Goal: Information Seeking & Learning: Learn about a topic

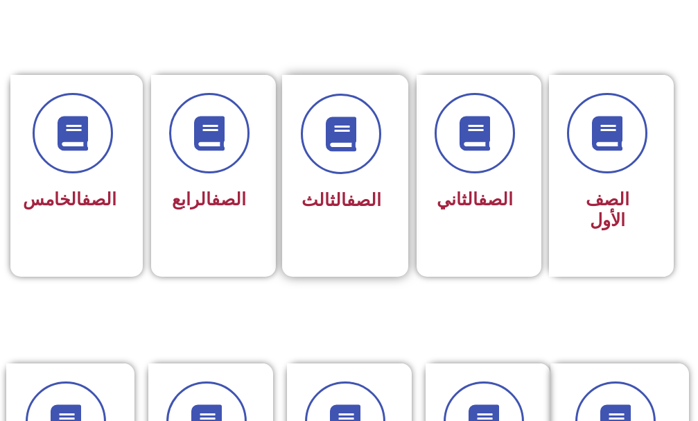
scroll to position [347, 0]
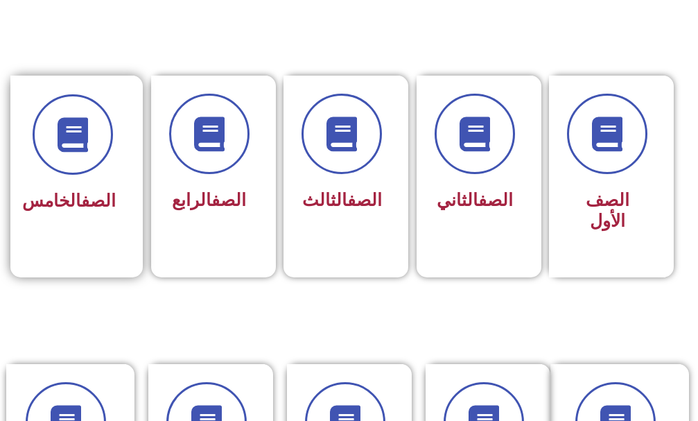
click at [77, 211] on span "الصف الخامس" at bounding box center [69, 201] width 94 height 20
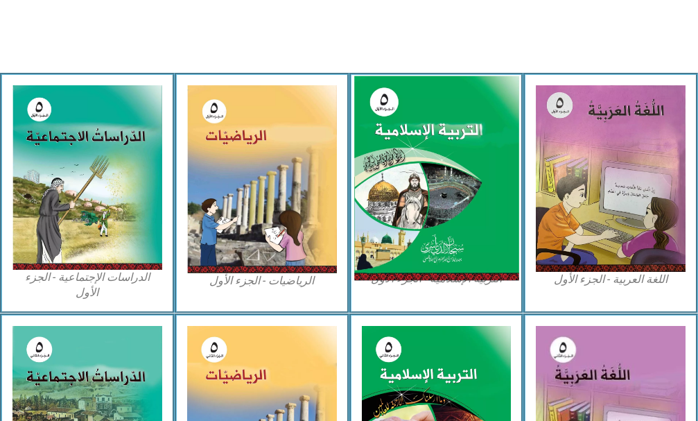
scroll to position [416, 0]
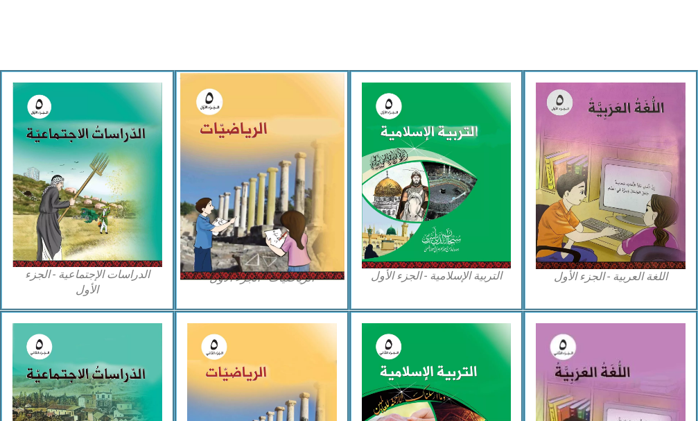
click at [303, 218] on img at bounding box center [262, 176] width 164 height 207
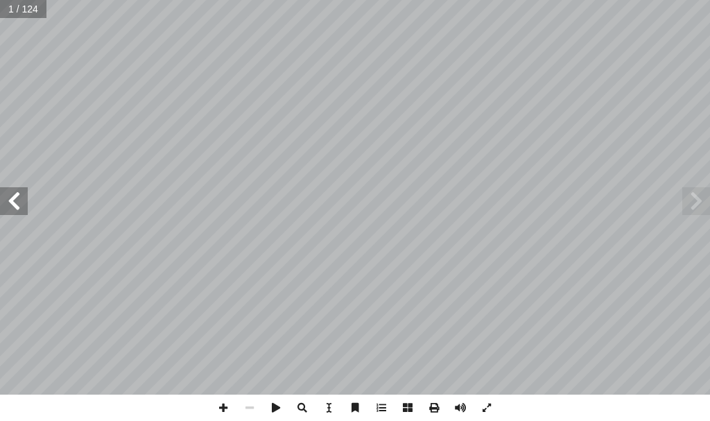
click at [1, 196] on span at bounding box center [14, 201] width 28 height 28
click at [8, 183] on div "الرياضيات ليف: أ فريق التا ( ً د. ختام حمارشة )منسقا . [PERSON_NAME] أ ا .[PERS…" at bounding box center [355, 197] width 710 height 395
click at [26, 200] on span at bounding box center [14, 201] width 28 height 28
click at [27, 211] on span at bounding box center [14, 201] width 28 height 28
click at [14, 197] on span at bounding box center [14, 201] width 28 height 28
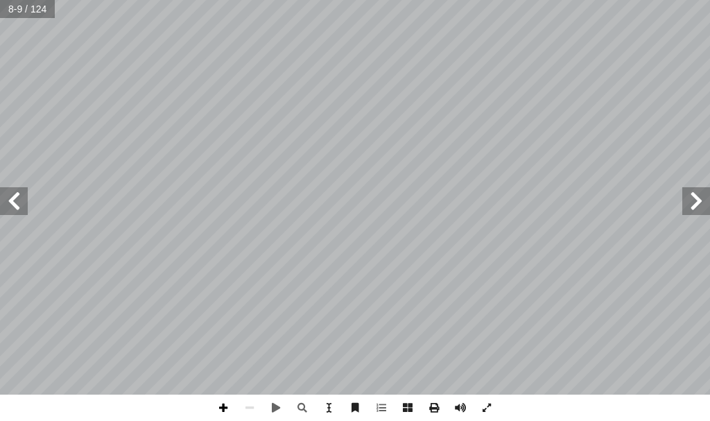
click at [220, 406] on span at bounding box center [223, 408] width 26 height 26
click at [53, 94] on html "الصفحة الرئيسية الصف الأول الصف الثاني الصف الثالث الصف الرابع الصف الخامس الصف…" at bounding box center [355, 47] width 710 height 94
click at [246, 406] on span at bounding box center [250, 408] width 26 height 26
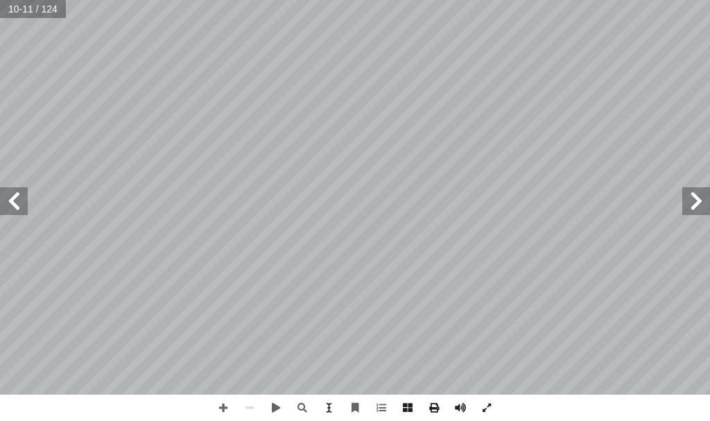
click at [698, 206] on span at bounding box center [696, 201] width 28 height 28
click at [17, 198] on span at bounding box center [14, 201] width 28 height 28
click at [227, 403] on span at bounding box center [223, 408] width 26 height 26
click at [243, 409] on span at bounding box center [250, 408] width 26 height 26
drag, startPoint x: 697, startPoint y: 198, endPoint x: 683, endPoint y: 202, distance: 14.3
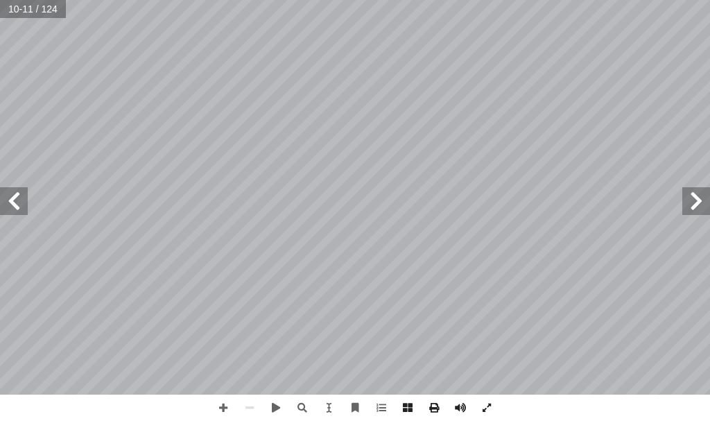
click at [688, 200] on span at bounding box center [696, 201] width 28 height 28
click at [692, 203] on span at bounding box center [696, 201] width 28 height 28
click at [295, 406] on span at bounding box center [302, 408] width 26 height 26
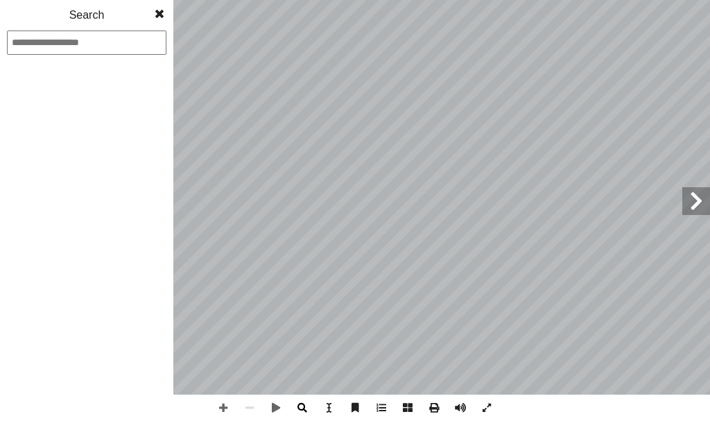
click at [304, 409] on span at bounding box center [302, 408] width 26 height 26
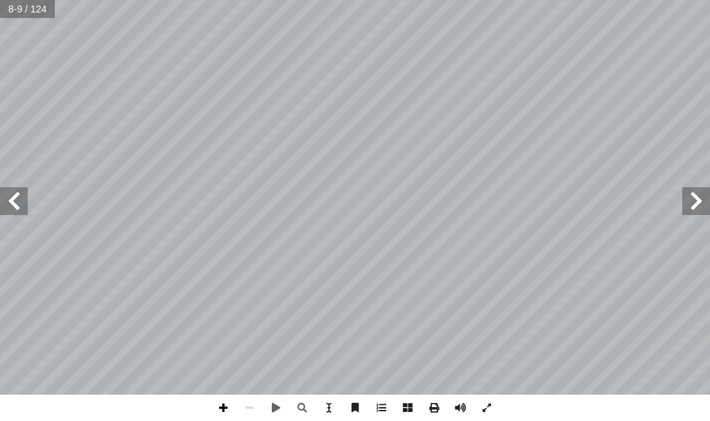
click at [227, 406] on span at bounding box center [223, 408] width 26 height 26
click at [25, 212] on span at bounding box center [14, 201] width 28 height 28
